Goal: Task Accomplishment & Management: Use online tool/utility

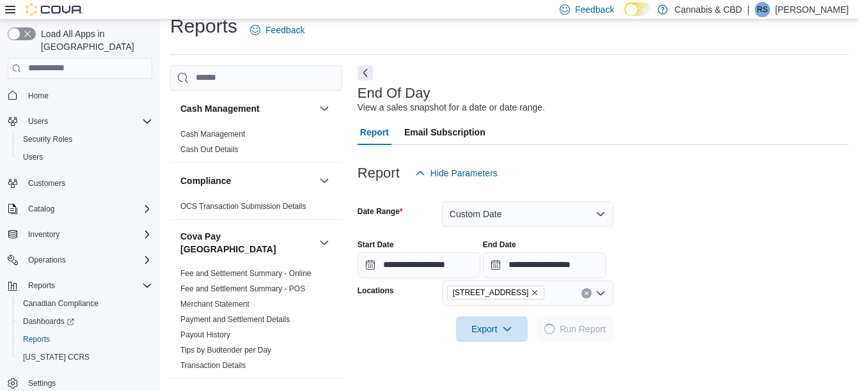
scroll to position [20, 0]
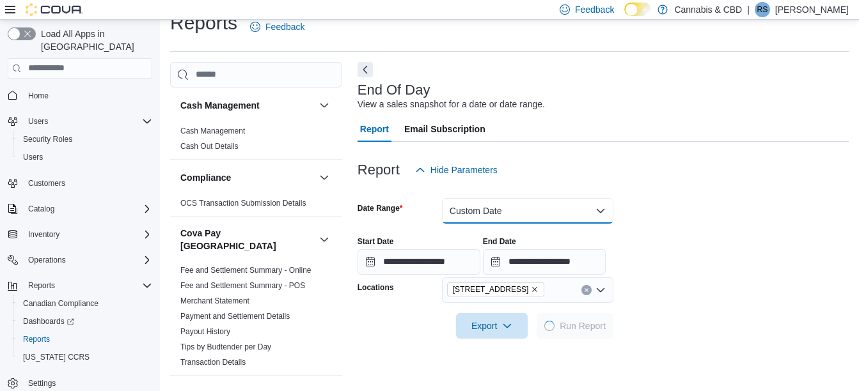
click at [602, 213] on button "Custom Date" at bounding box center [527, 211] width 171 height 26
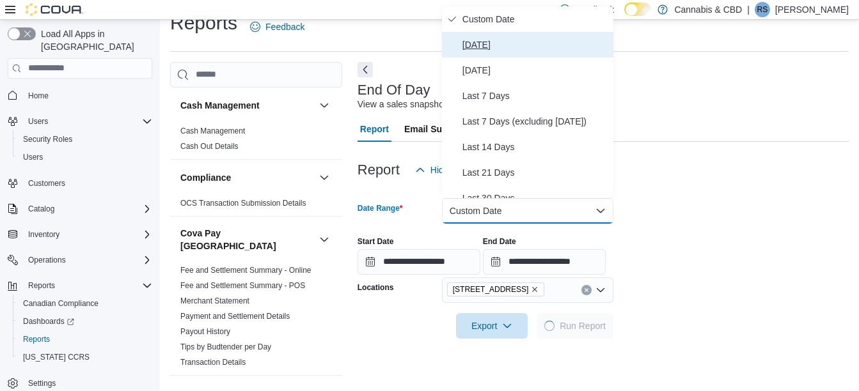
click at [482, 44] on span "[DATE]" at bounding box center [535, 44] width 146 height 15
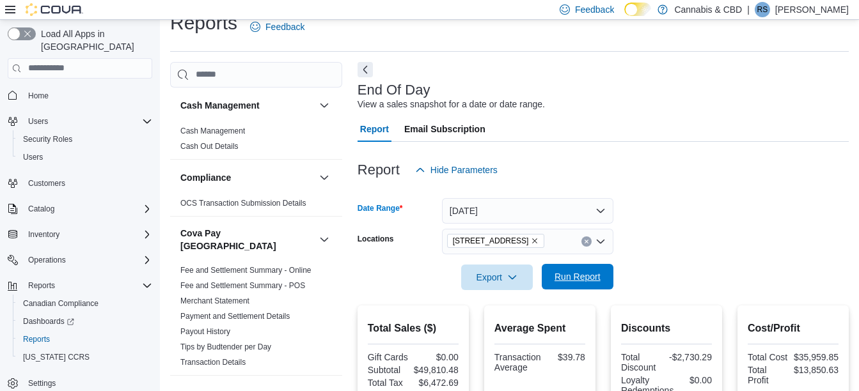
click at [581, 276] on span "Run Report" at bounding box center [577, 276] width 46 height 13
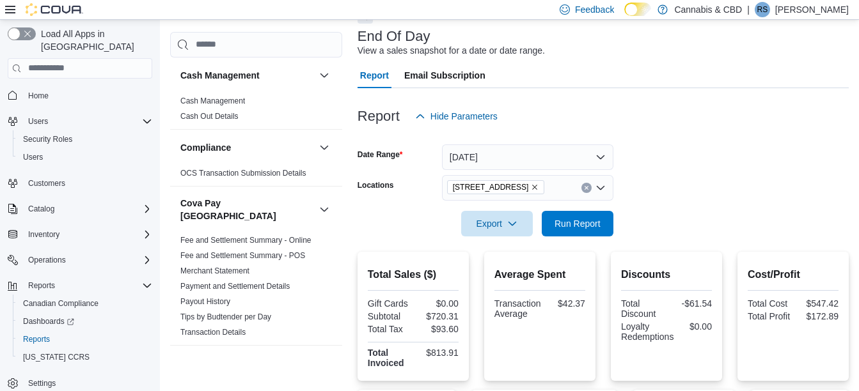
scroll to position [72, 0]
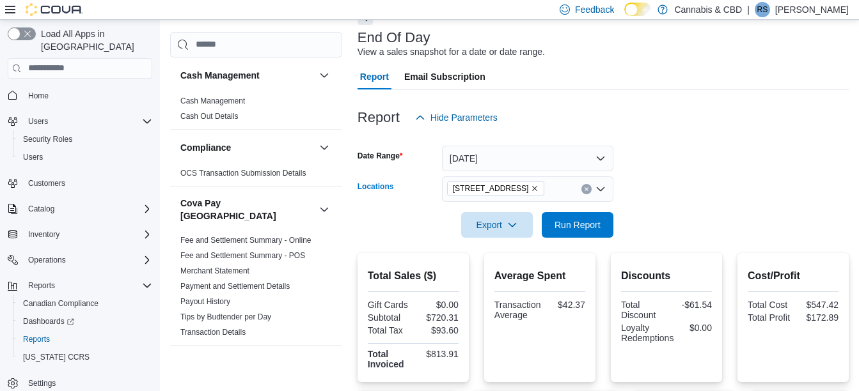
click at [538, 189] on icon "Remove 4-5556 Manotick Main St. from selection in this group" at bounding box center [535, 189] width 8 height 8
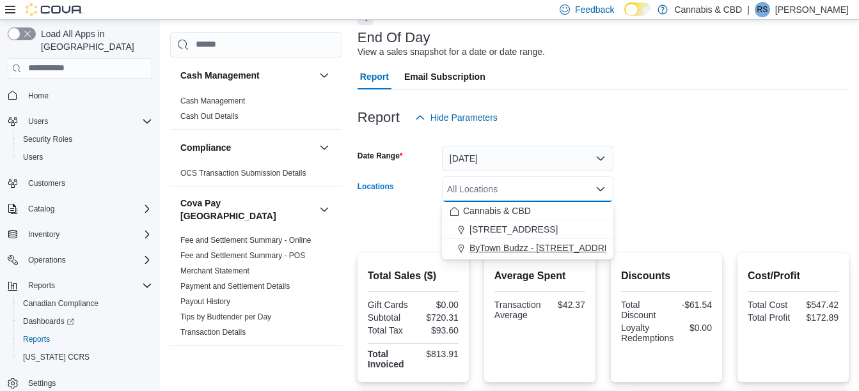
click at [547, 245] on span "ByTown Budzz - [STREET_ADDRESS]" at bounding box center [546, 248] width 155 height 13
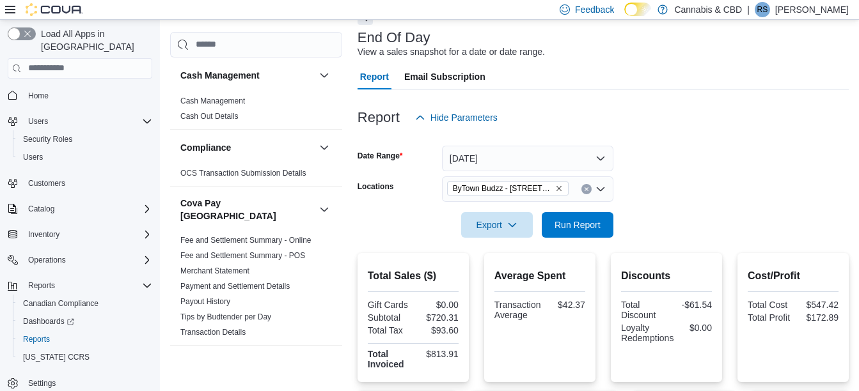
click at [700, 153] on form "Date Range [DATE] Locations ByTown Budzz - [STREET_ADDRESS] Export Run Report" at bounding box center [602, 183] width 491 height 107
click at [577, 217] on span "Run Report" at bounding box center [577, 225] width 56 height 26
